Goal: Information Seeking & Learning: Learn about a topic

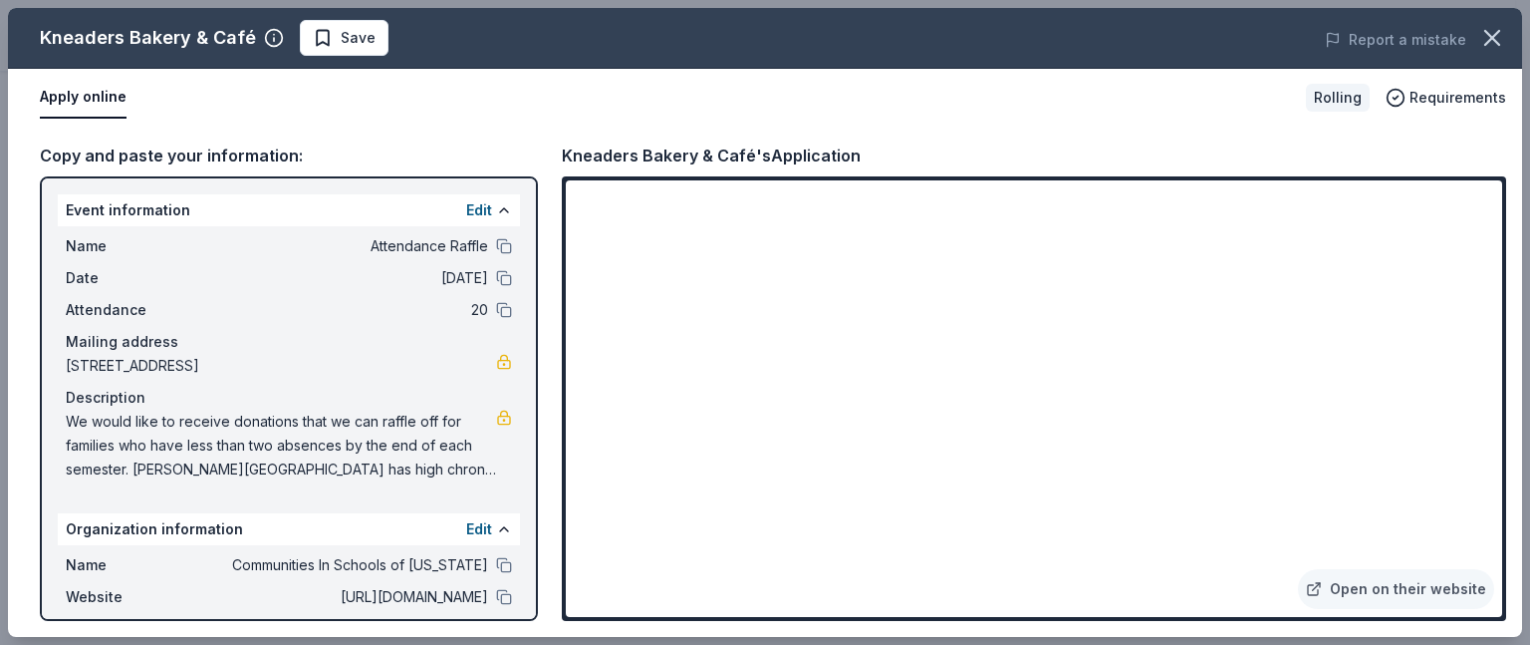
scroll to position [399, 0]
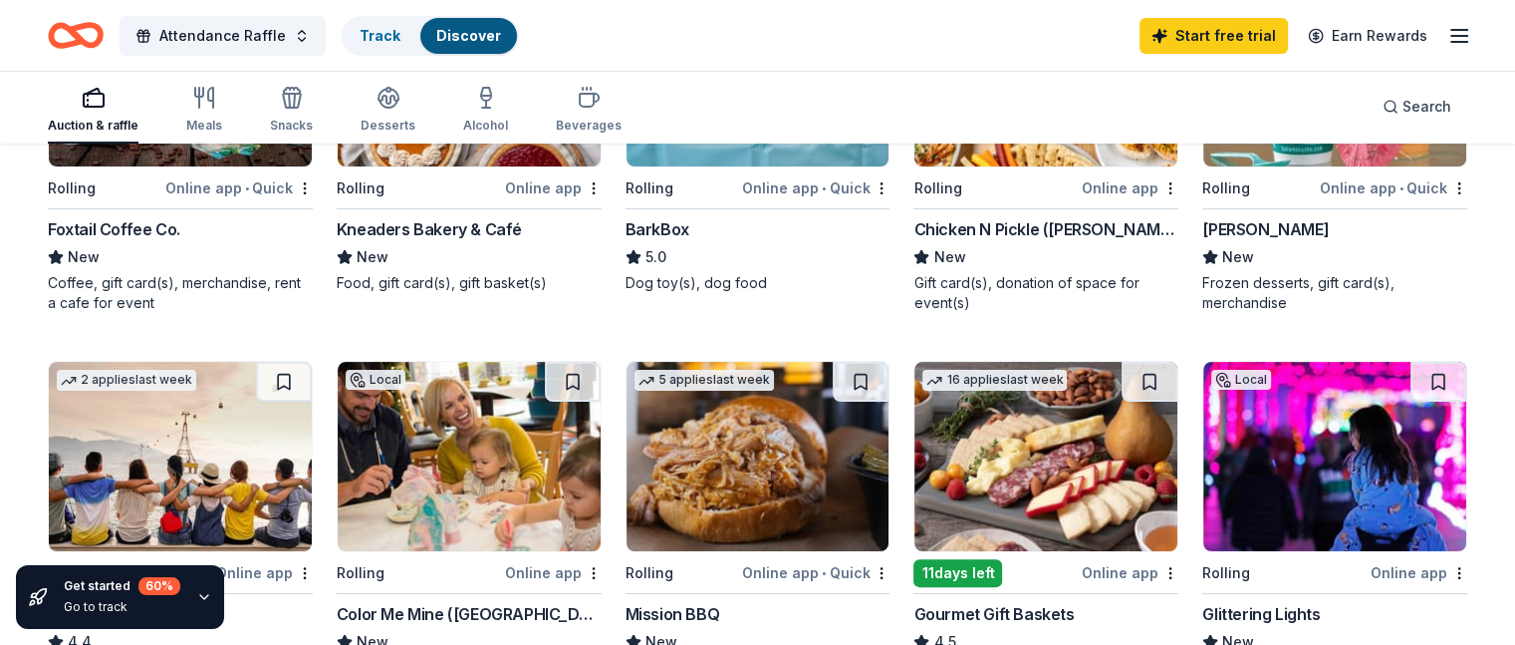
scroll to position [498, 0]
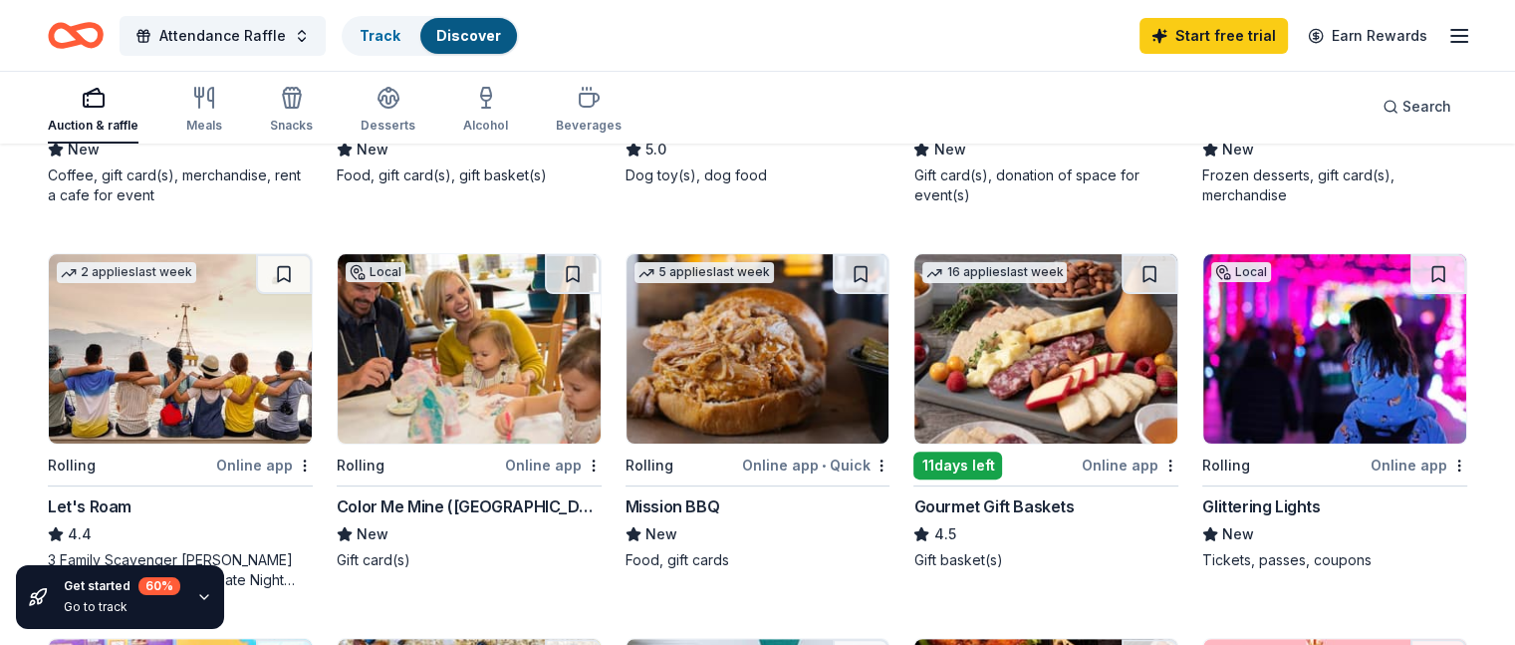
click at [988, 333] on img at bounding box center [1046, 348] width 263 height 189
